Goal: Find specific page/section: Find specific page/section

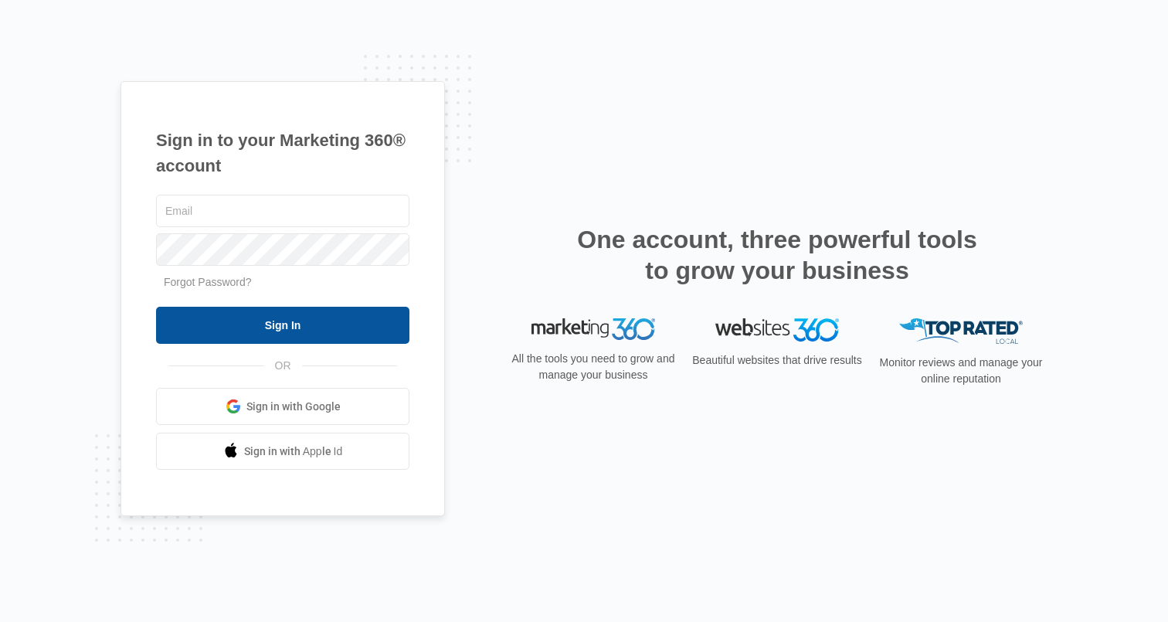
type input "[PERSON_NAME][EMAIL_ADDRESS][PERSON_NAME][DOMAIN_NAME]"
click at [306, 320] on input "Sign In" at bounding box center [282, 325] width 253 height 37
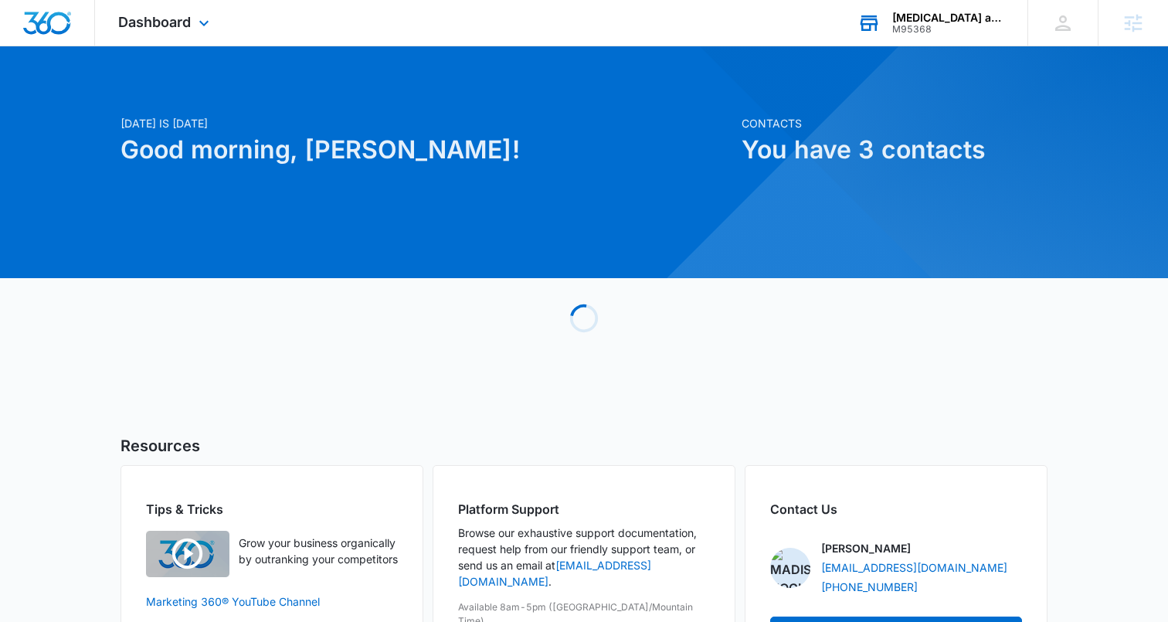
click at [969, 26] on div "M95368" at bounding box center [948, 29] width 113 height 11
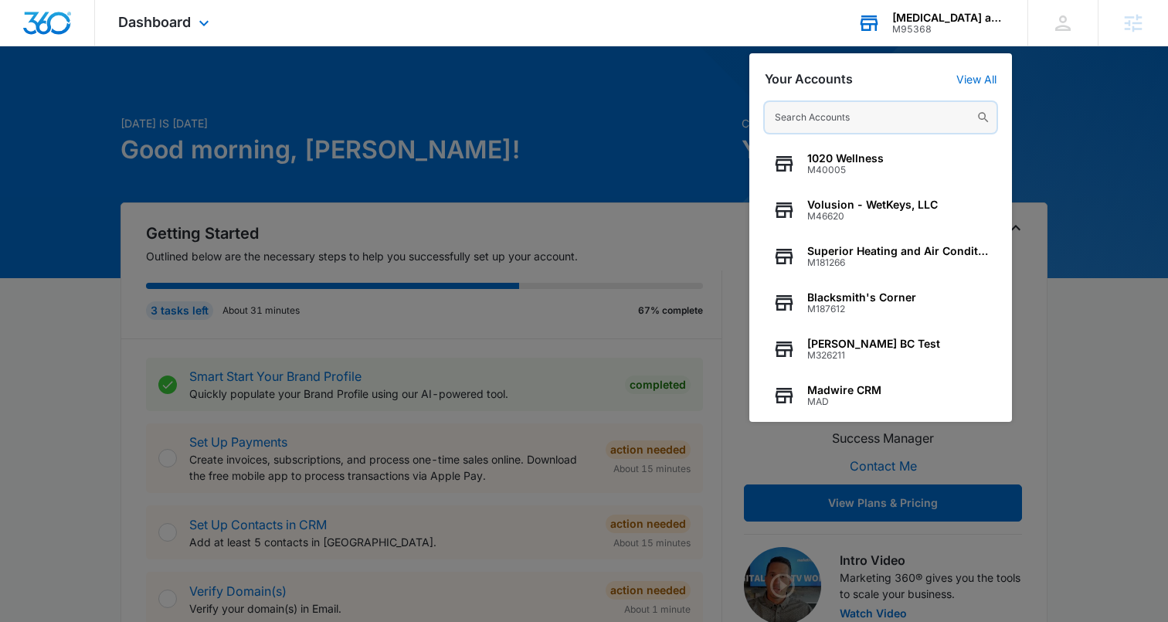
click at [829, 111] on input "text" at bounding box center [881, 117] width 232 height 31
paste input "M316966"
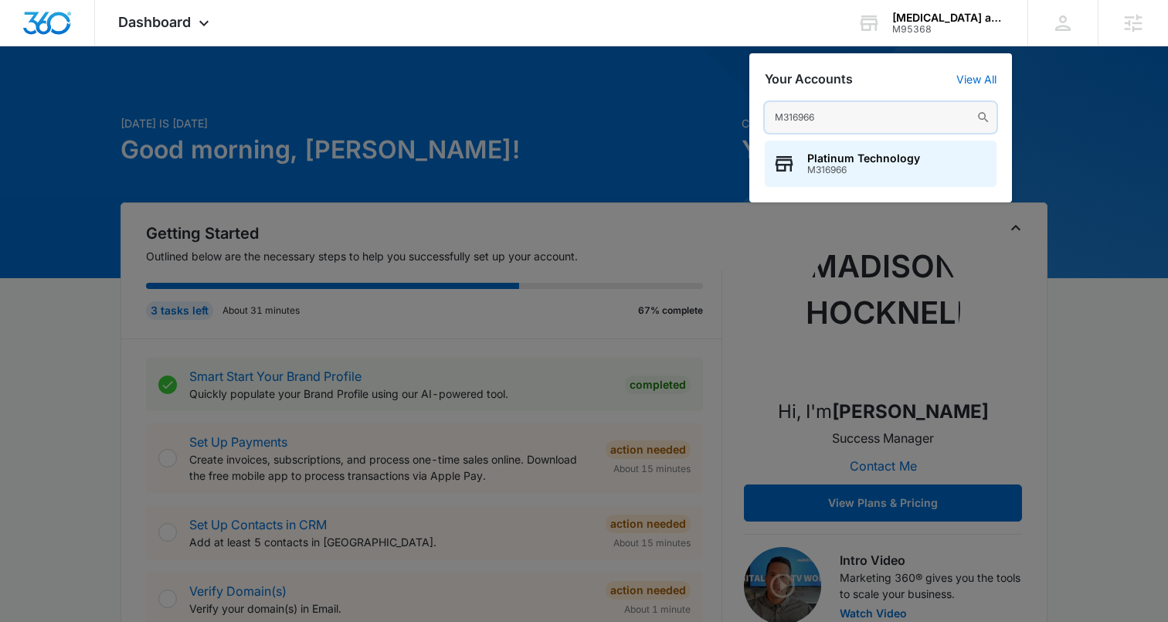
type input "M316966"
click at [832, 165] on span "M316966" at bounding box center [863, 170] width 113 height 11
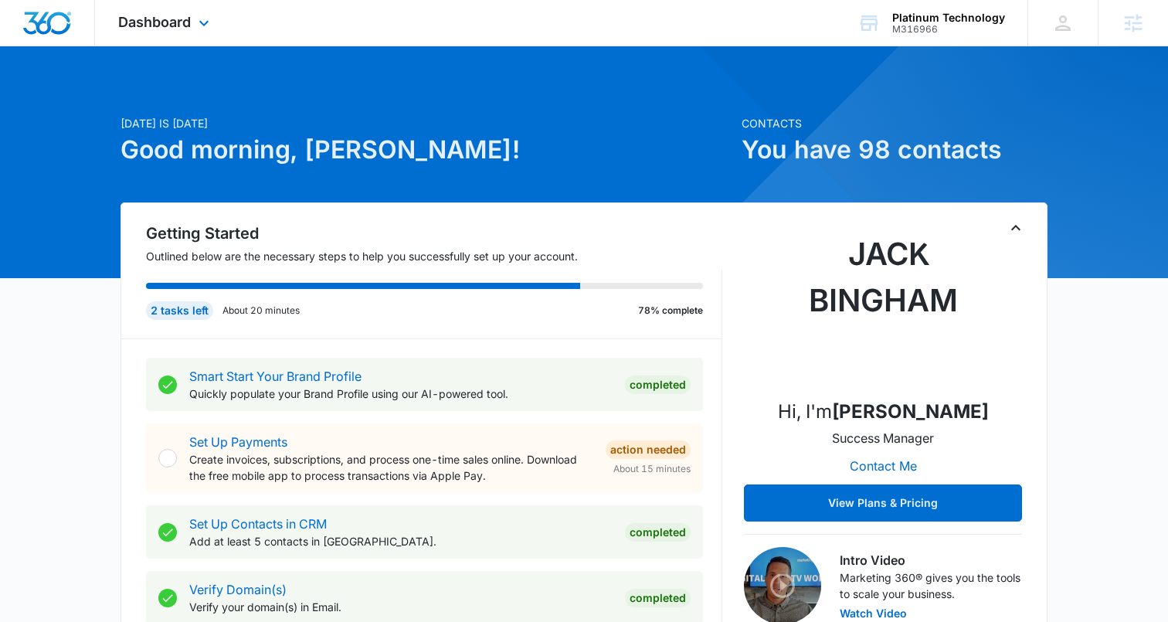
click at [173, 31] on div "Dashboard Apps Reputation Websites Forms CRM Email Social Content Ads Intellige…" at bounding box center [165, 23] width 141 height 46
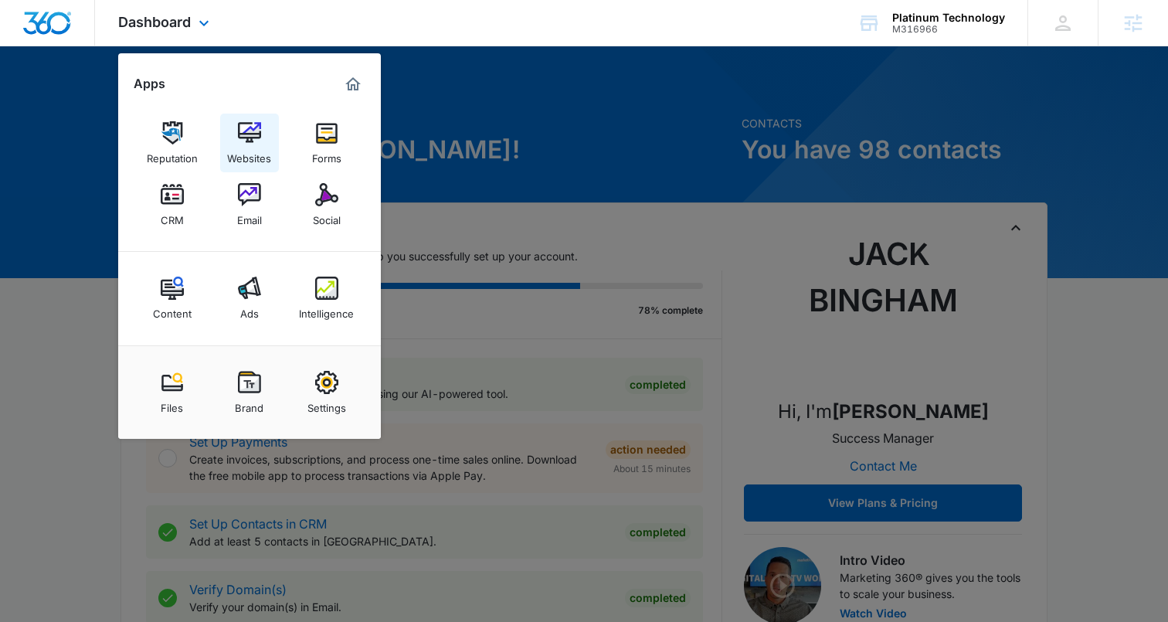
click at [246, 146] on div "Websites" at bounding box center [249, 154] width 44 height 20
